Goal: Task Accomplishment & Management: Complete application form

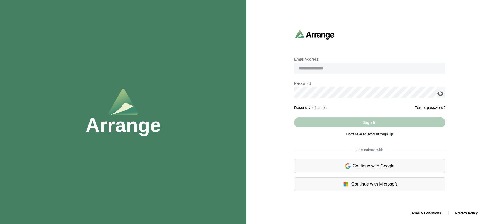
click at [372, 168] on div "Continue with Google" at bounding box center [369, 166] width 151 height 14
click at [379, 170] on div "Continue with Google" at bounding box center [369, 166] width 151 height 14
click at [351, 159] on div "Continue with Google" at bounding box center [369, 166] width 151 height 14
